Goal: Information Seeking & Learning: Learn about a topic

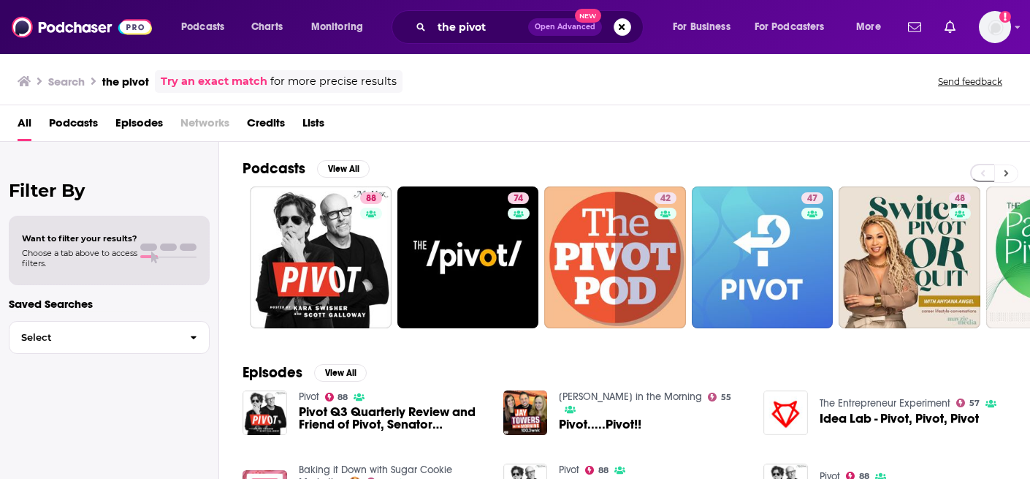
click at [1004, 176] on icon at bounding box center [1006, 173] width 5 height 10
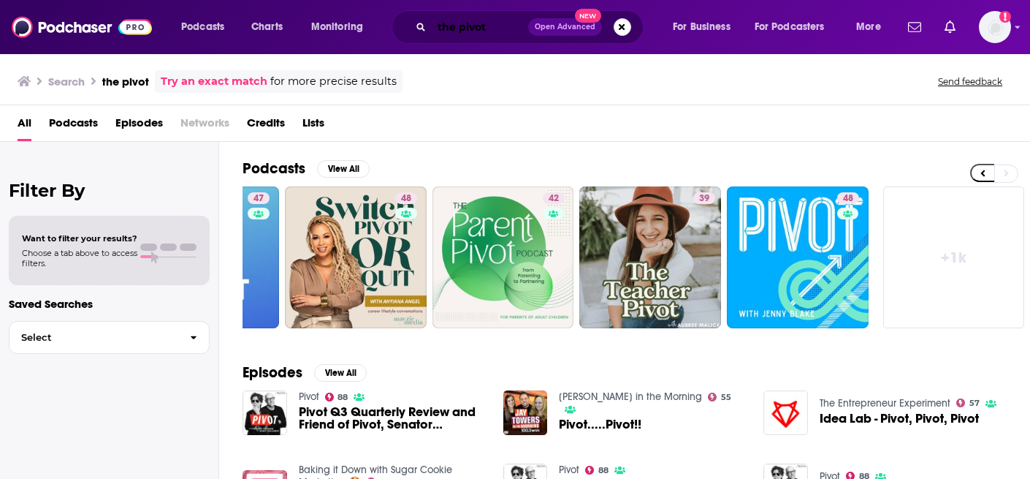
click at [493, 26] on input "the pivot" at bounding box center [480, 26] width 96 height 23
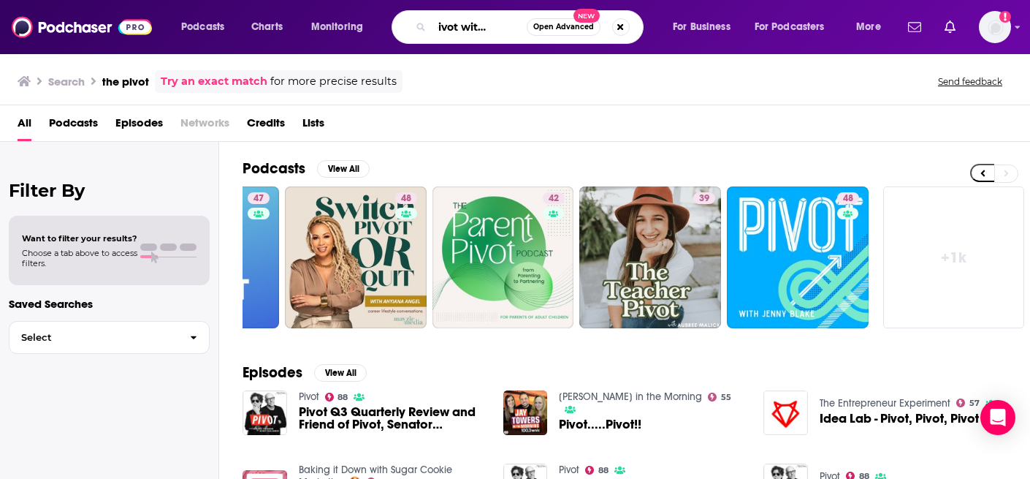
scroll to position [0, 37]
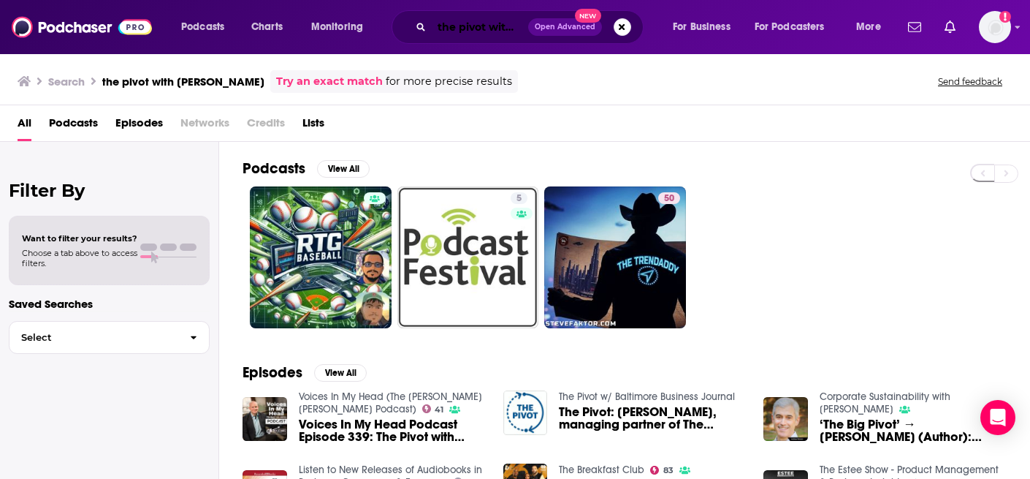
click at [514, 25] on input "the pivot with [PERSON_NAME]" at bounding box center [480, 26] width 96 height 23
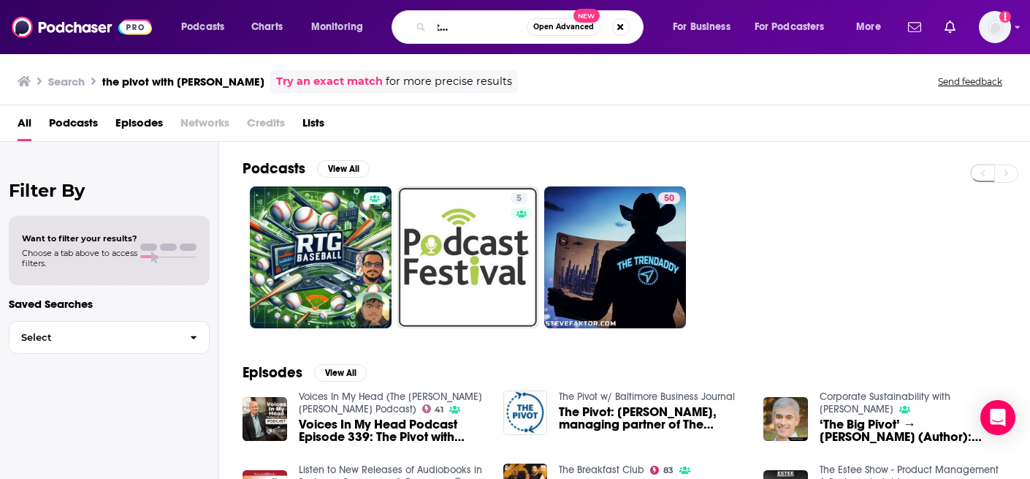
scroll to position [0, 79]
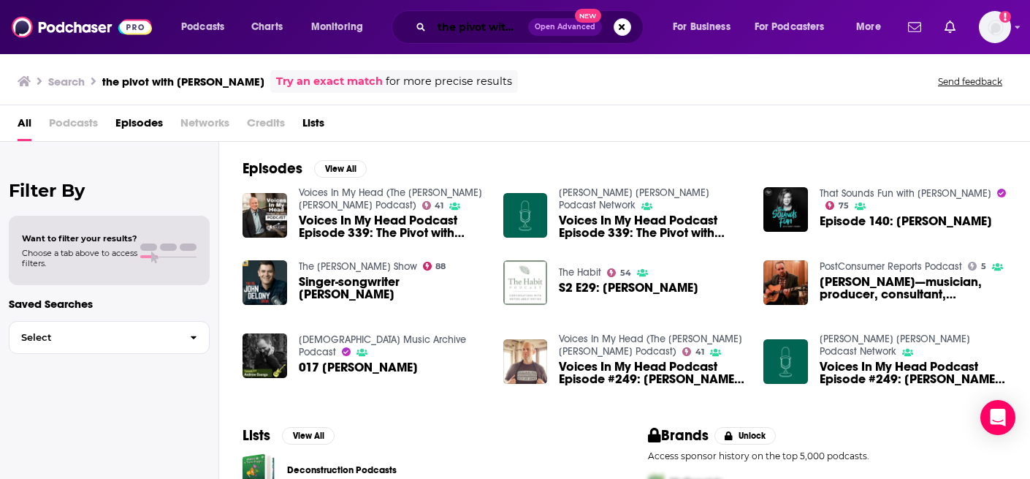
click at [476, 20] on input "the pivot with [PERSON_NAME]" at bounding box center [480, 26] width 96 height 23
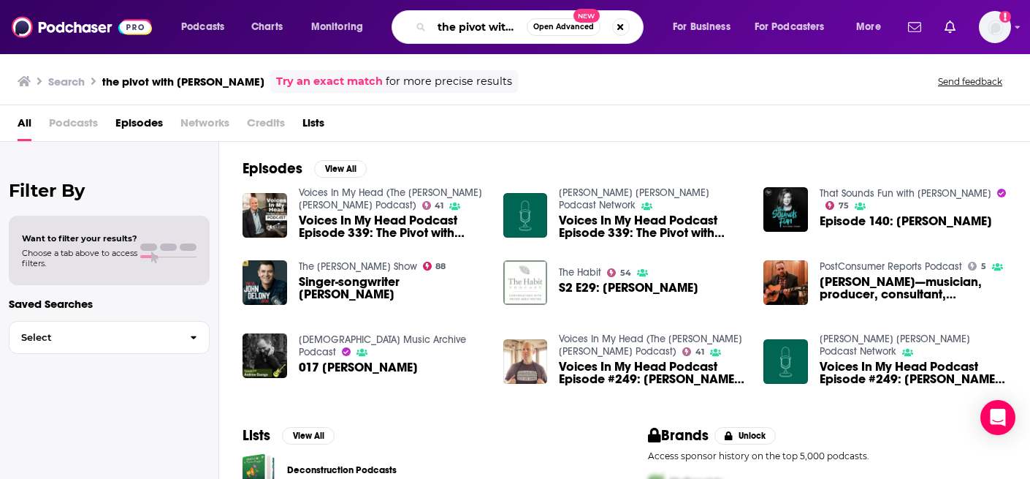
click at [476, 20] on input "the pivot with [PERSON_NAME]" at bounding box center [479, 26] width 95 height 23
type input "[PERSON_NAME]"
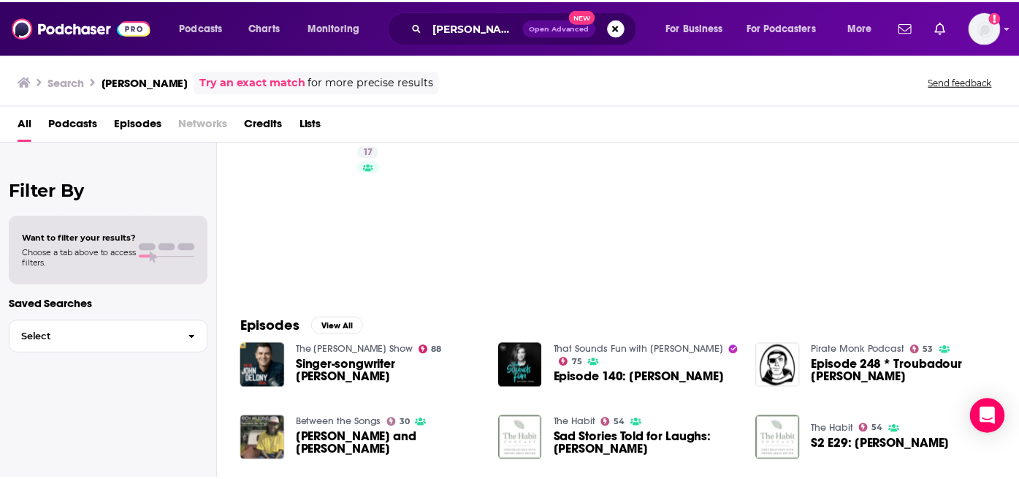
scroll to position [273, 0]
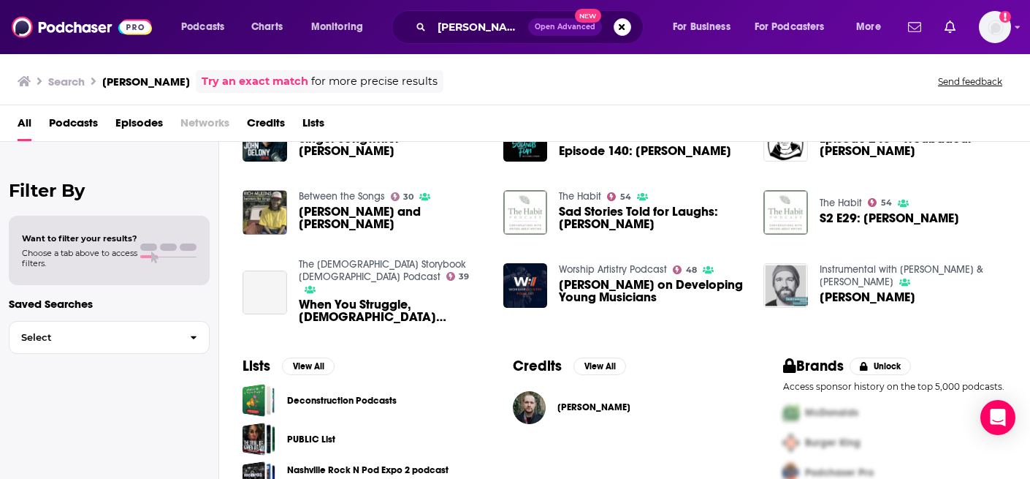
click at [582, 413] on span "[PERSON_NAME]" at bounding box center [594, 407] width 73 height 12
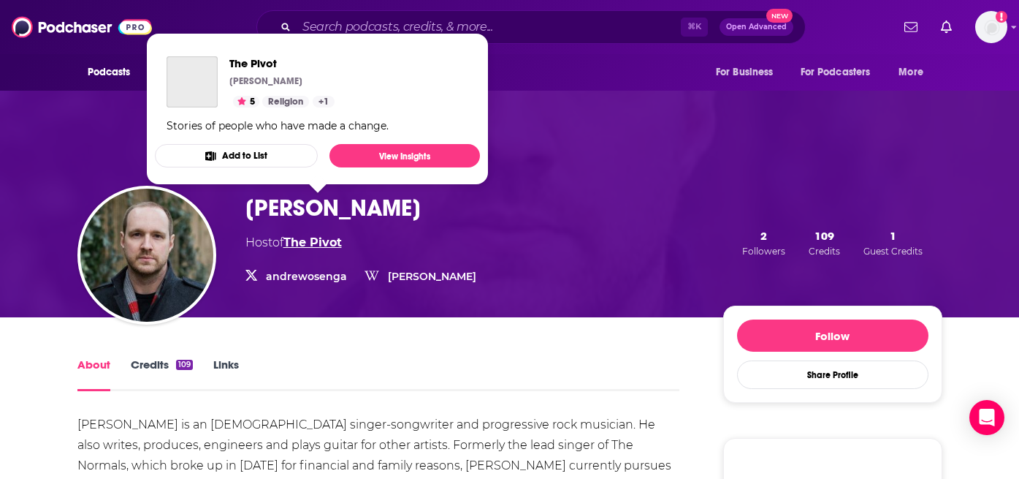
click at [330, 235] on link "The Pivot" at bounding box center [313, 242] width 58 height 14
